Goal: Information Seeking & Learning: Learn about a topic

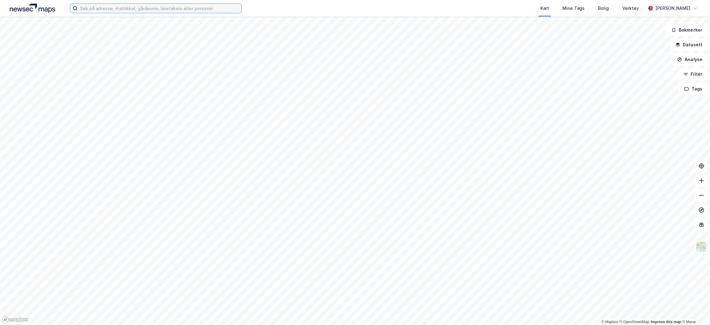
click at [182, 8] on input at bounding box center [160, 8] width 164 height 9
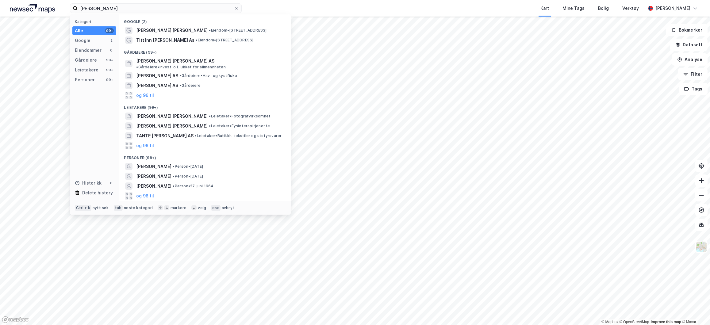
click at [148, 192] on button "og 96 til" at bounding box center [145, 195] width 18 height 7
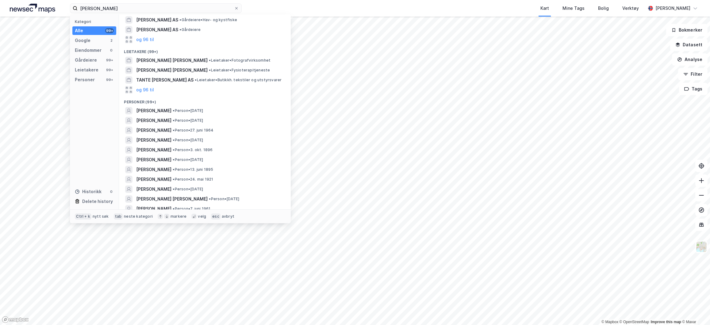
scroll to position [61, 0]
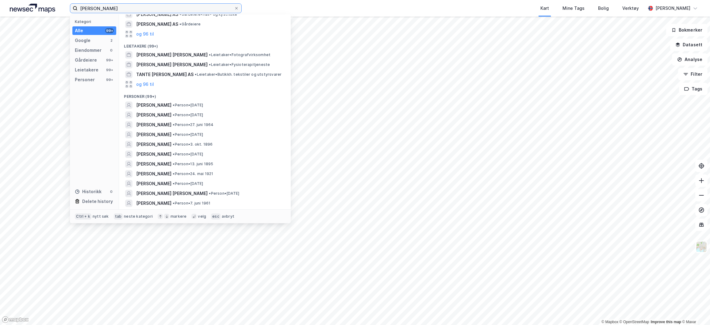
click at [149, 13] on input "[PERSON_NAME]" at bounding box center [156, 8] width 156 height 9
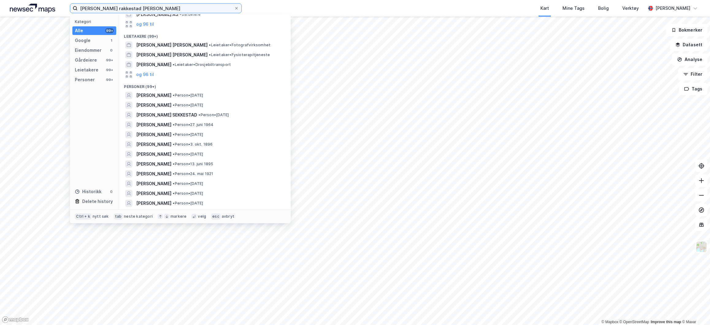
click at [100, 7] on input "[PERSON_NAME] rakkestad [PERSON_NAME]" at bounding box center [156, 8] width 156 height 9
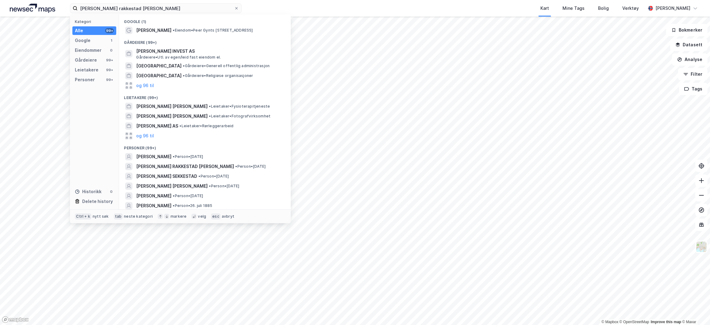
click at [235, 165] on span "• Person • [DATE]" at bounding box center [250, 166] width 30 height 5
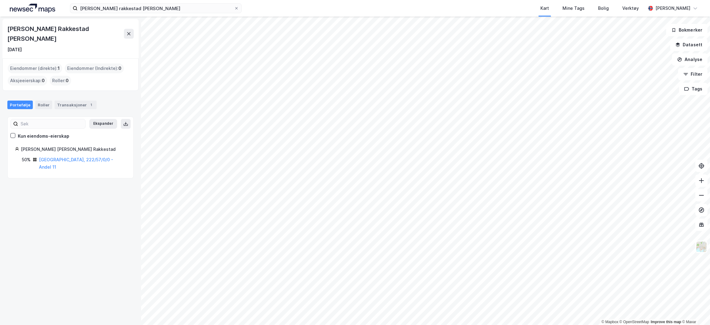
click at [74, 157] on link "[GEOGRAPHIC_DATA], 222/57/0/0 - Andel 11" at bounding box center [76, 163] width 74 height 13
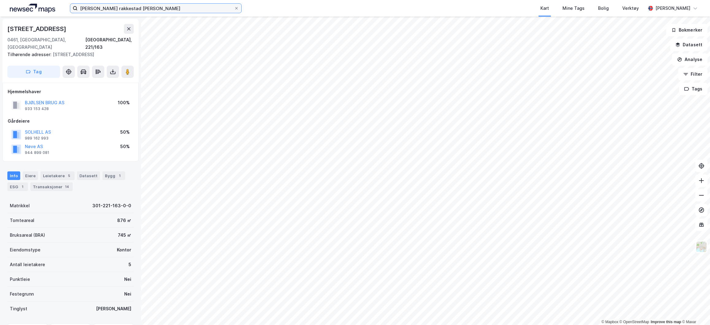
click at [132, 9] on input "[PERSON_NAME] rakkestad [PERSON_NAME]" at bounding box center [156, 8] width 156 height 9
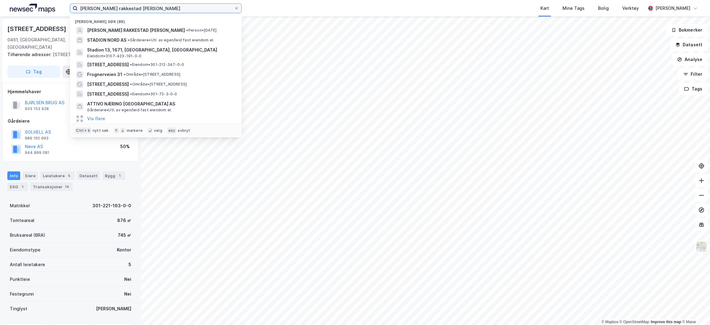
click at [132, 9] on input "[PERSON_NAME] rakkestad [PERSON_NAME]" at bounding box center [156, 8] width 156 height 9
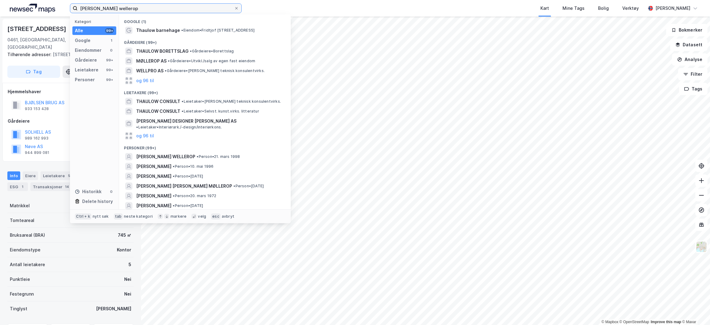
type input "[PERSON_NAME] wellerop"
click at [232, 152] on div "[PERSON_NAME] WELLEROP • Person • 21. mars 1998" at bounding box center [205, 157] width 162 height 10
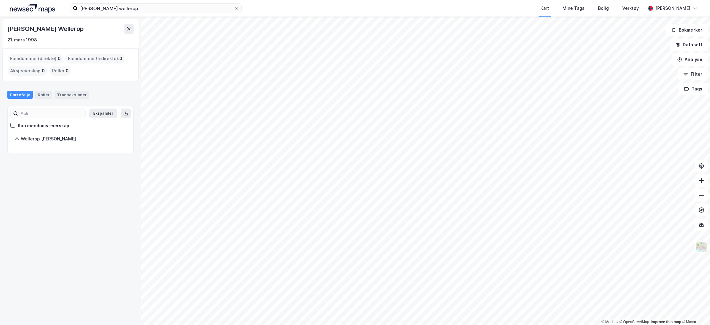
click at [41, 99] on div "Portefølje Roller Transaksjoner" at bounding box center [70, 92] width 141 height 18
click at [43, 98] on div "Roller" at bounding box center [43, 95] width 17 height 8
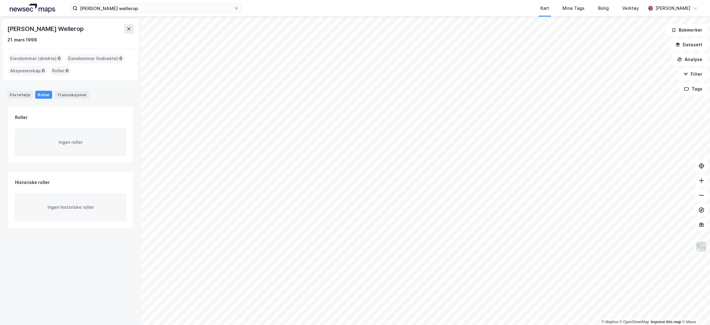
click at [60, 94] on div "Transaksjoner" at bounding box center [72, 95] width 35 height 8
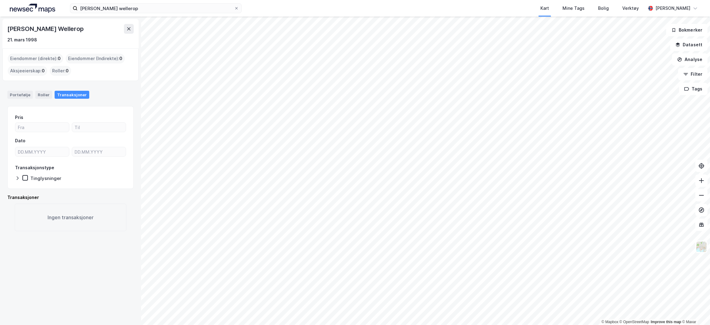
click at [21, 96] on div "Portefølje" at bounding box center [19, 95] width 25 height 8
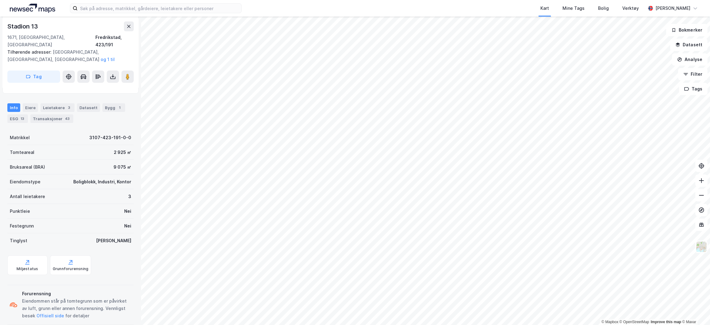
scroll to position [189, 0]
